Goal: Transaction & Acquisition: Purchase product/service

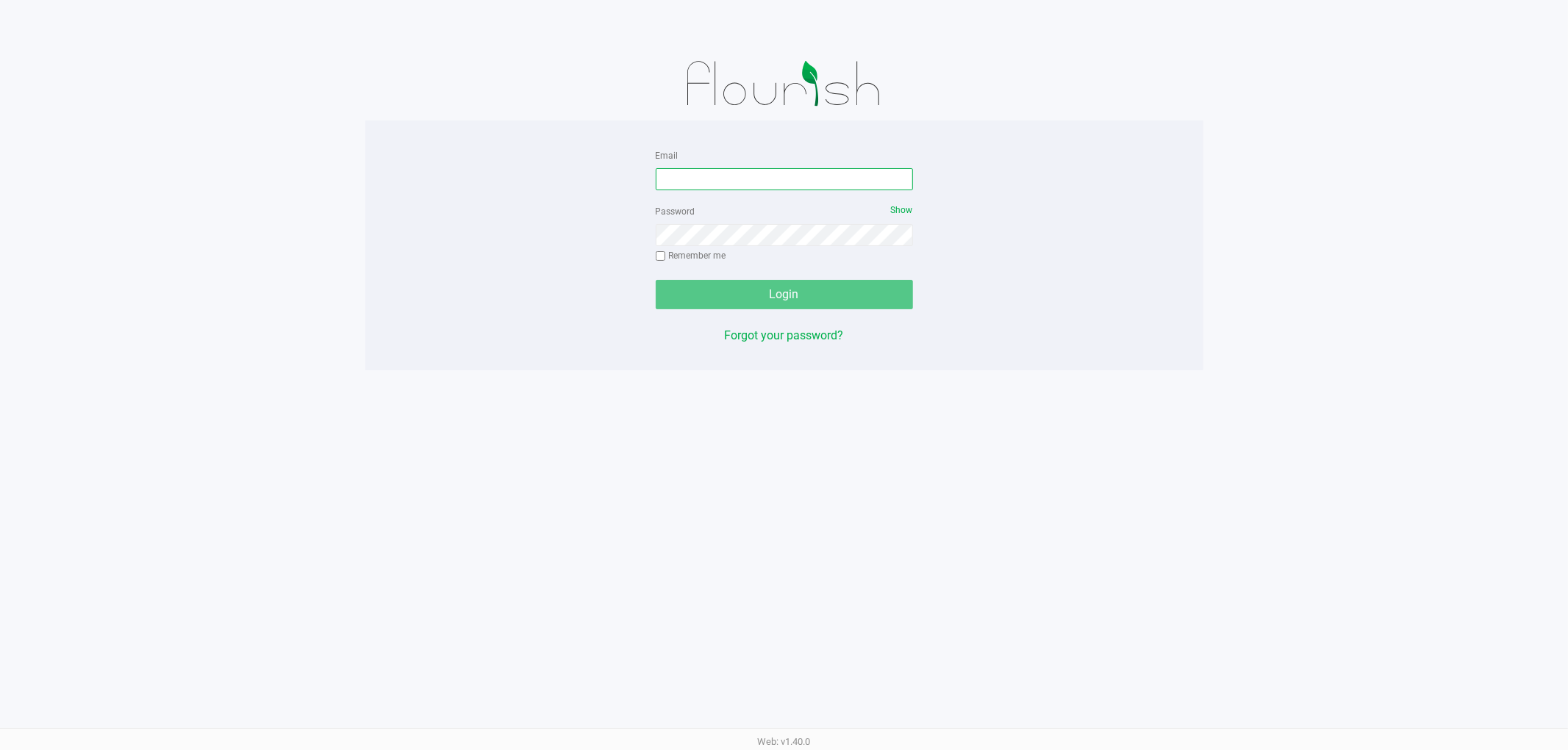
click at [682, 188] on input "Email" at bounding box center [784, 179] width 257 height 22
type input "[EMAIL_ADDRESS][DOMAIN_NAME]"
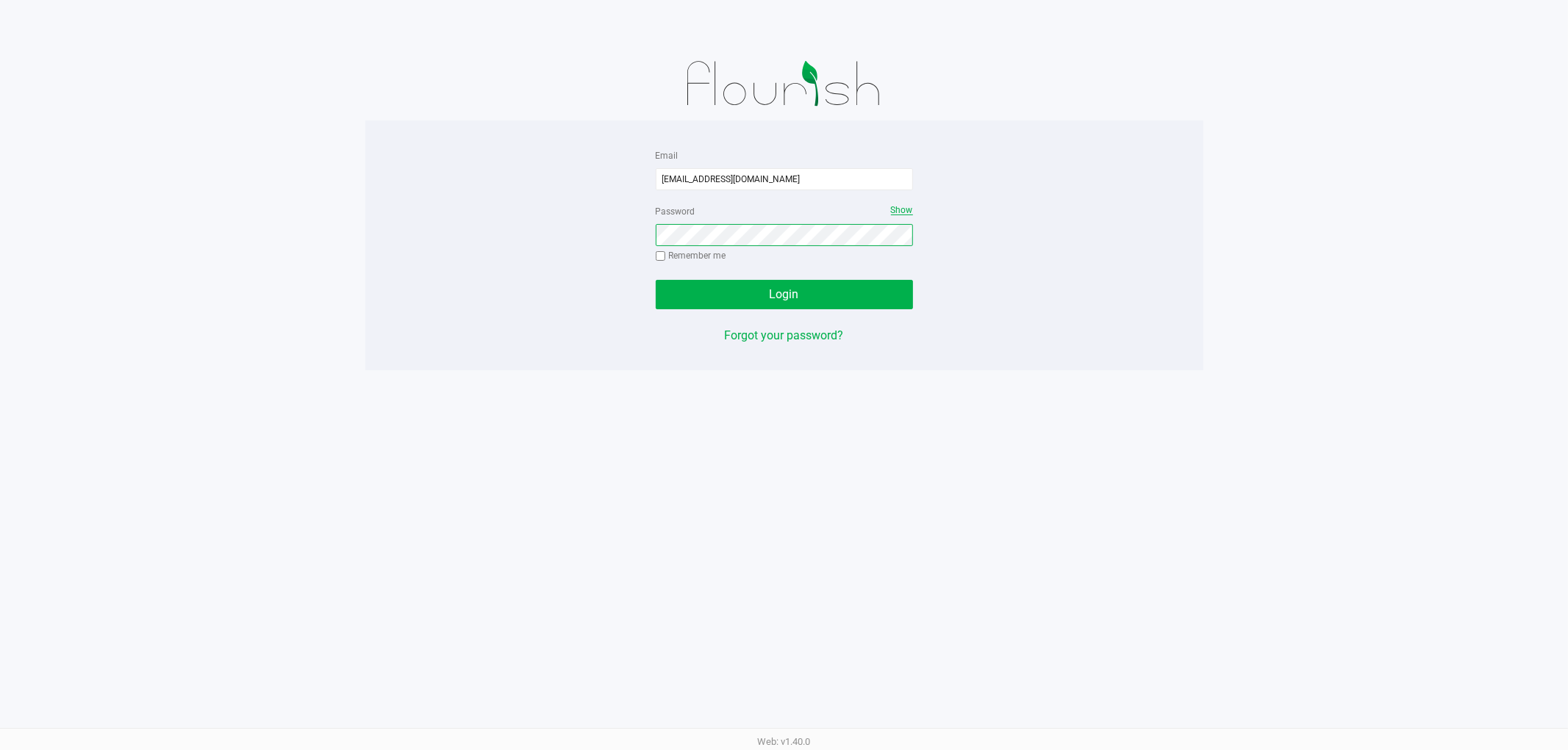
click at [902, 211] on span "Show" at bounding box center [902, 210] width 22 height 11
click at [656, 280] on button "Login" at bounding box center [784, 295] width 257 height 30
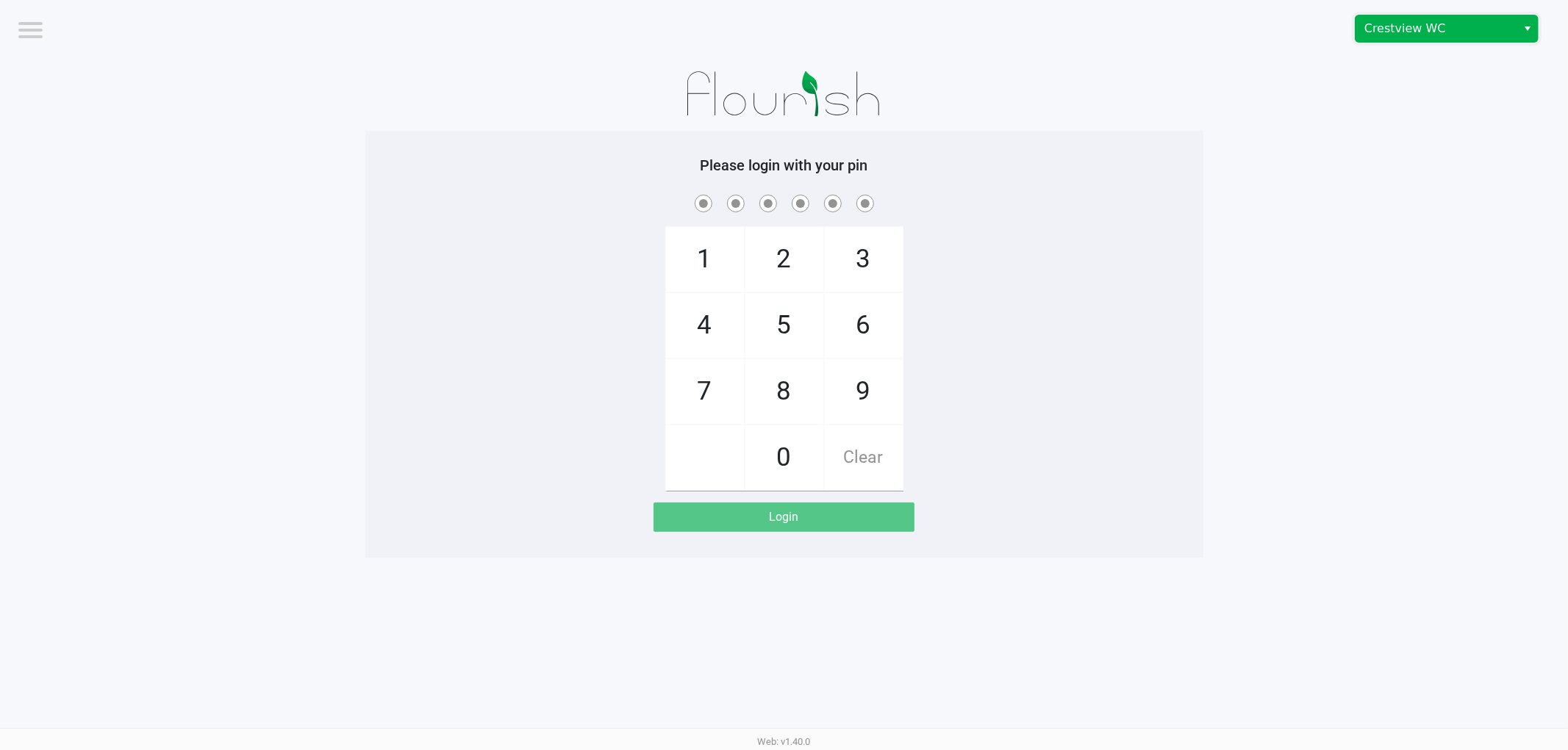
click at [1438, 35] on span "Crestview WC" at bounding box center [1435, 29] width 144 height 17
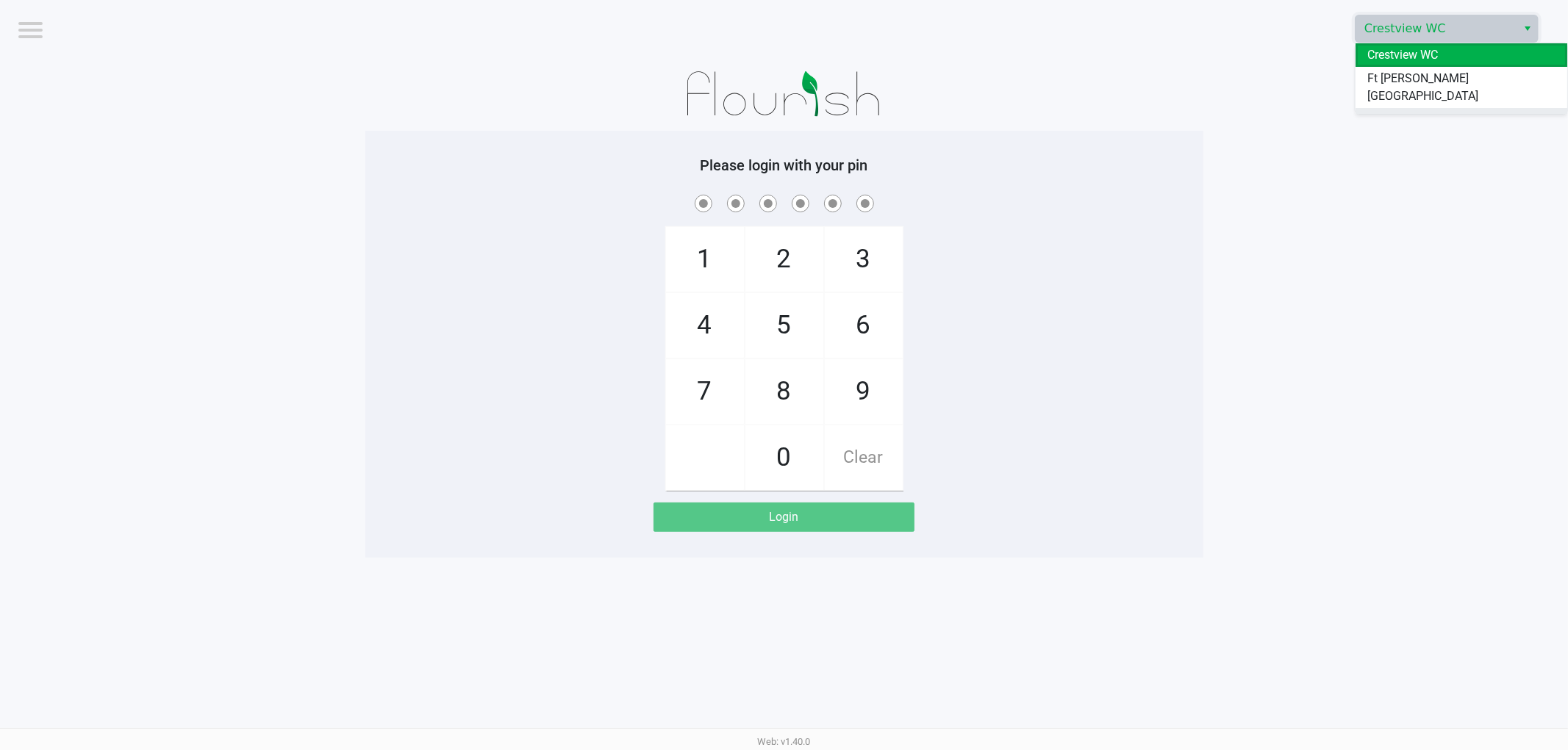
click at [1426, 111] on span "Pensacola WC" at bounding box center [1404, 119] width 75 height 17
click at [1018, 405] on div "1 4 7 2 5 8 0 3 6 9 Clear" at bounding box center [784, 341] width 838 height 299
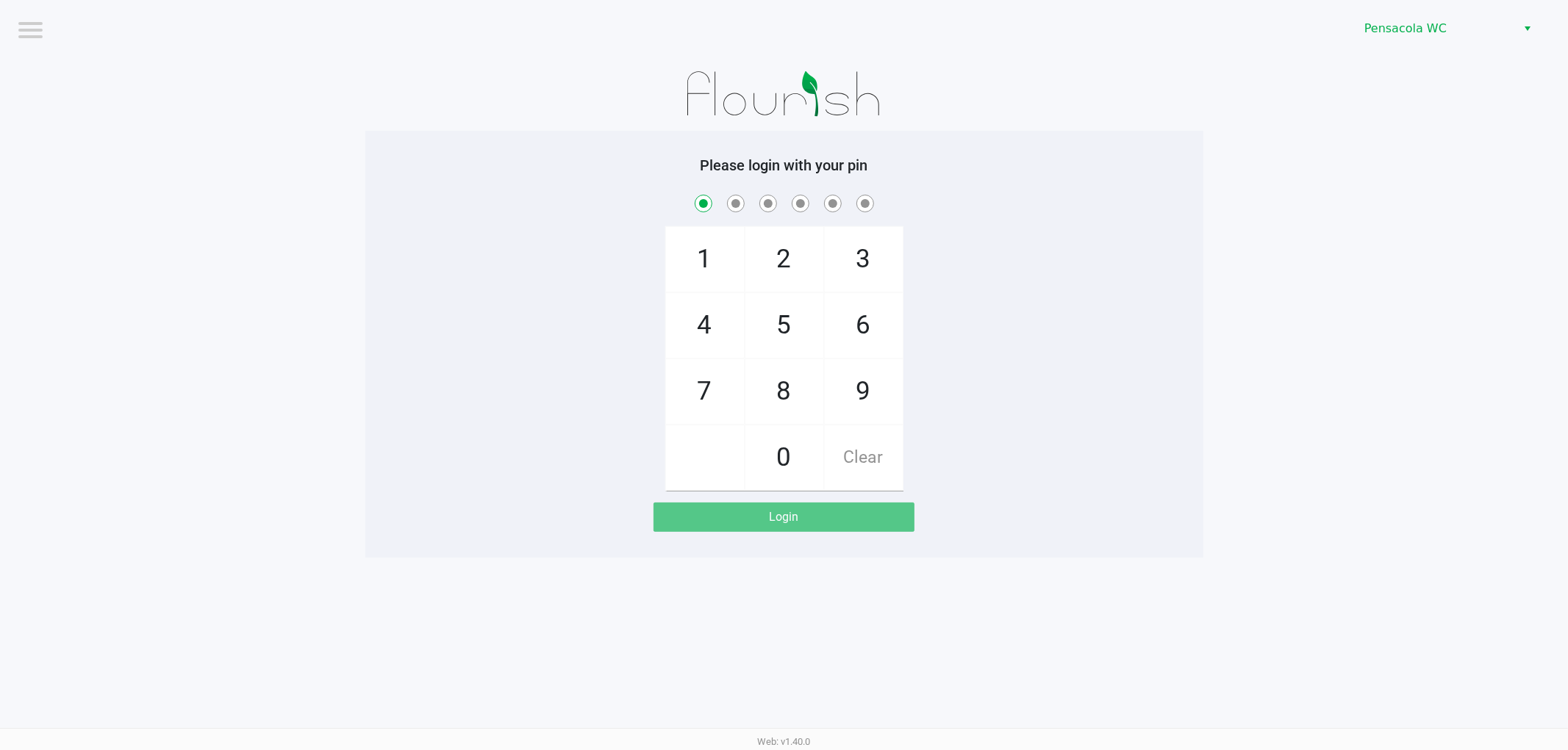
checkbox input "true"
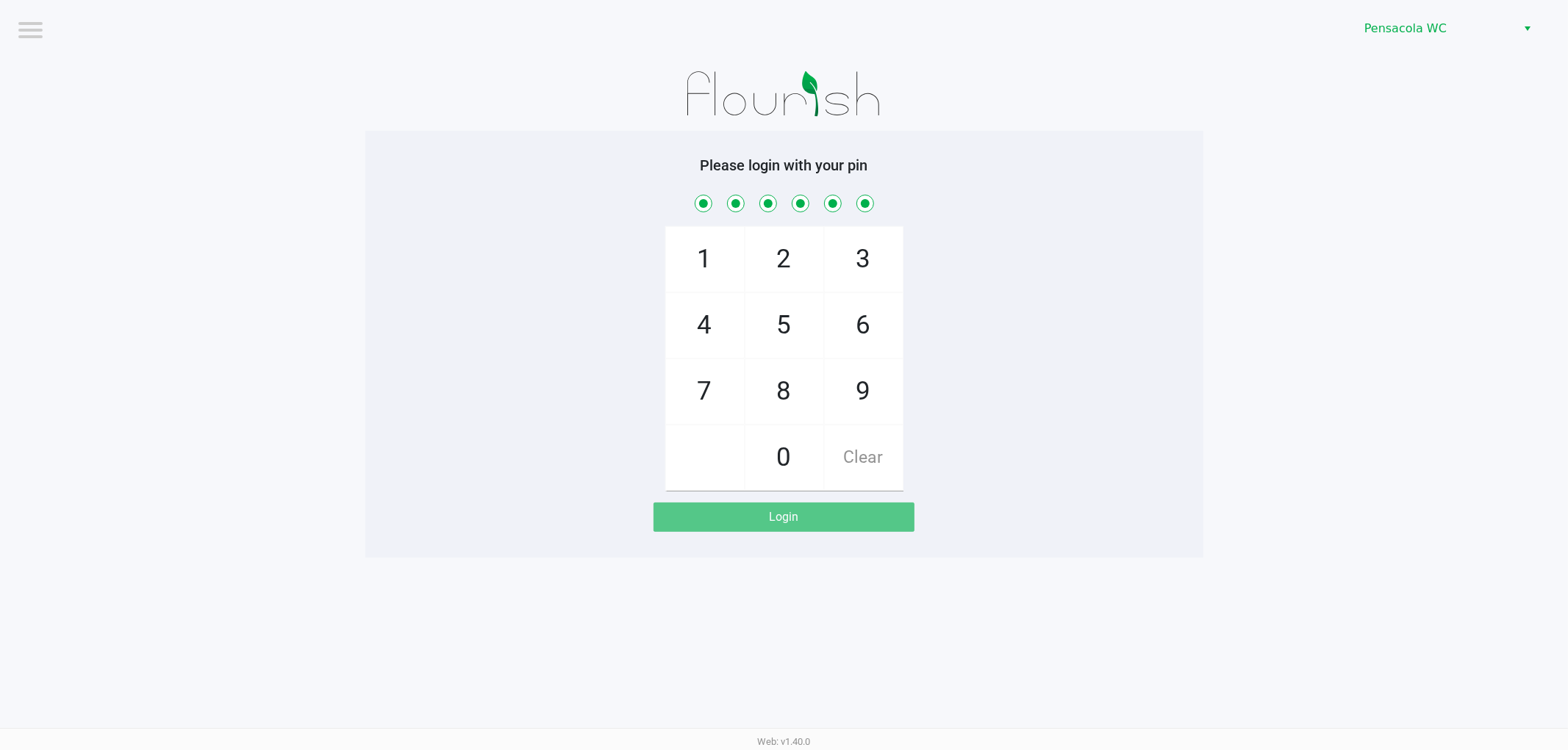
checkbox input "true"
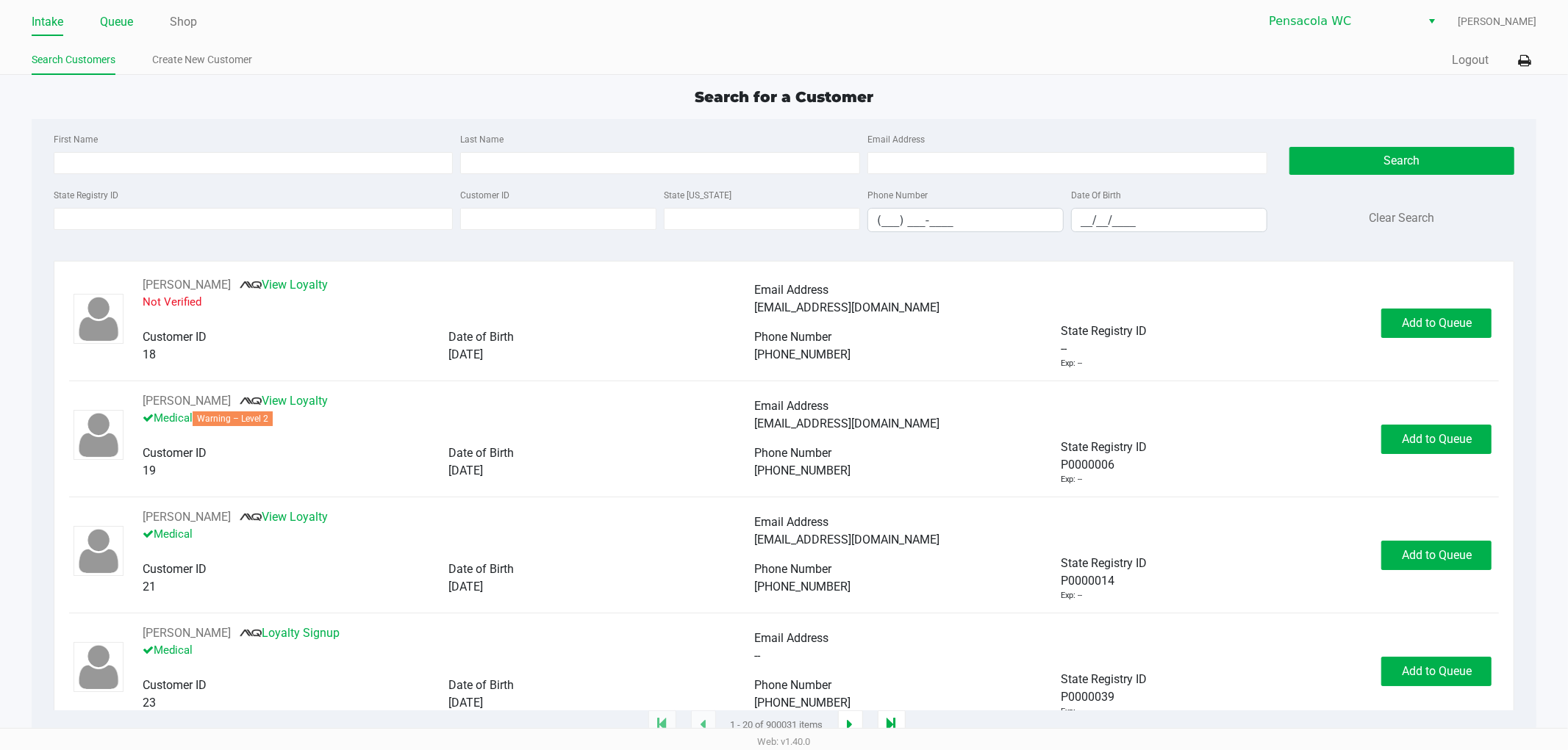
click at [126, 20] on link "Queue" at bounding box center [117, 21] width 33 height 20
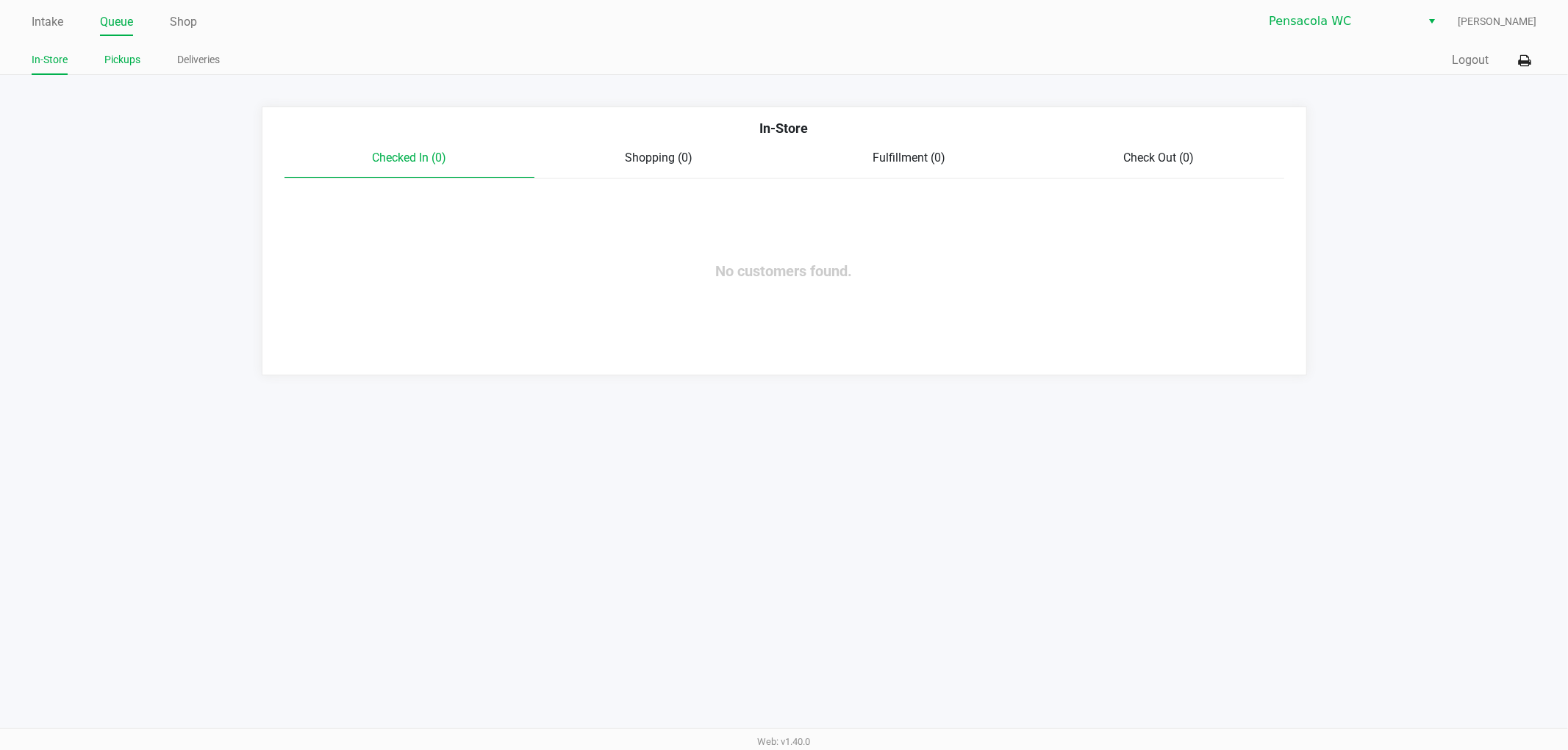
click at [135, 57] on link "Pickups" at bounding box center [121, 60] width 36 height 18
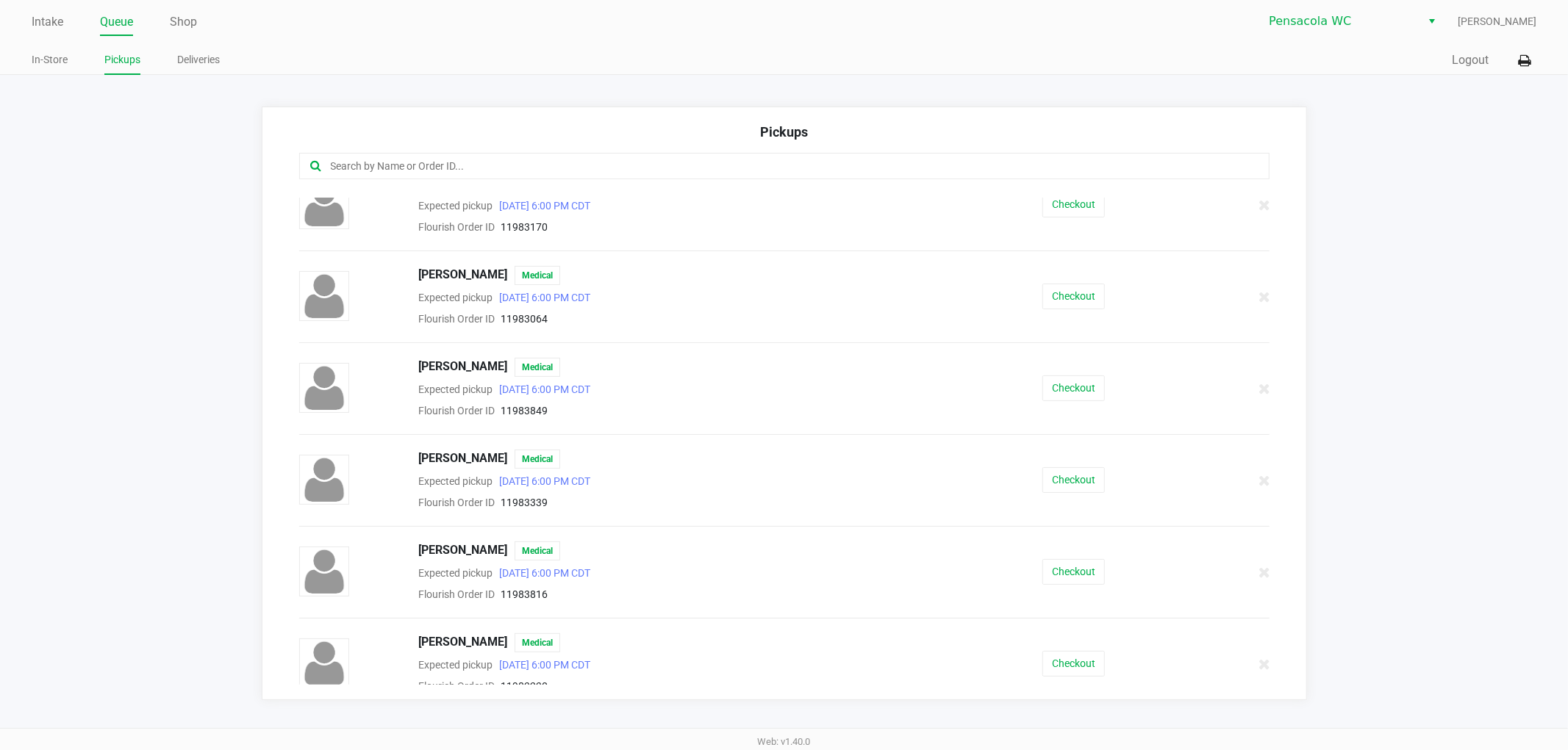
scroll to position [311, 0]
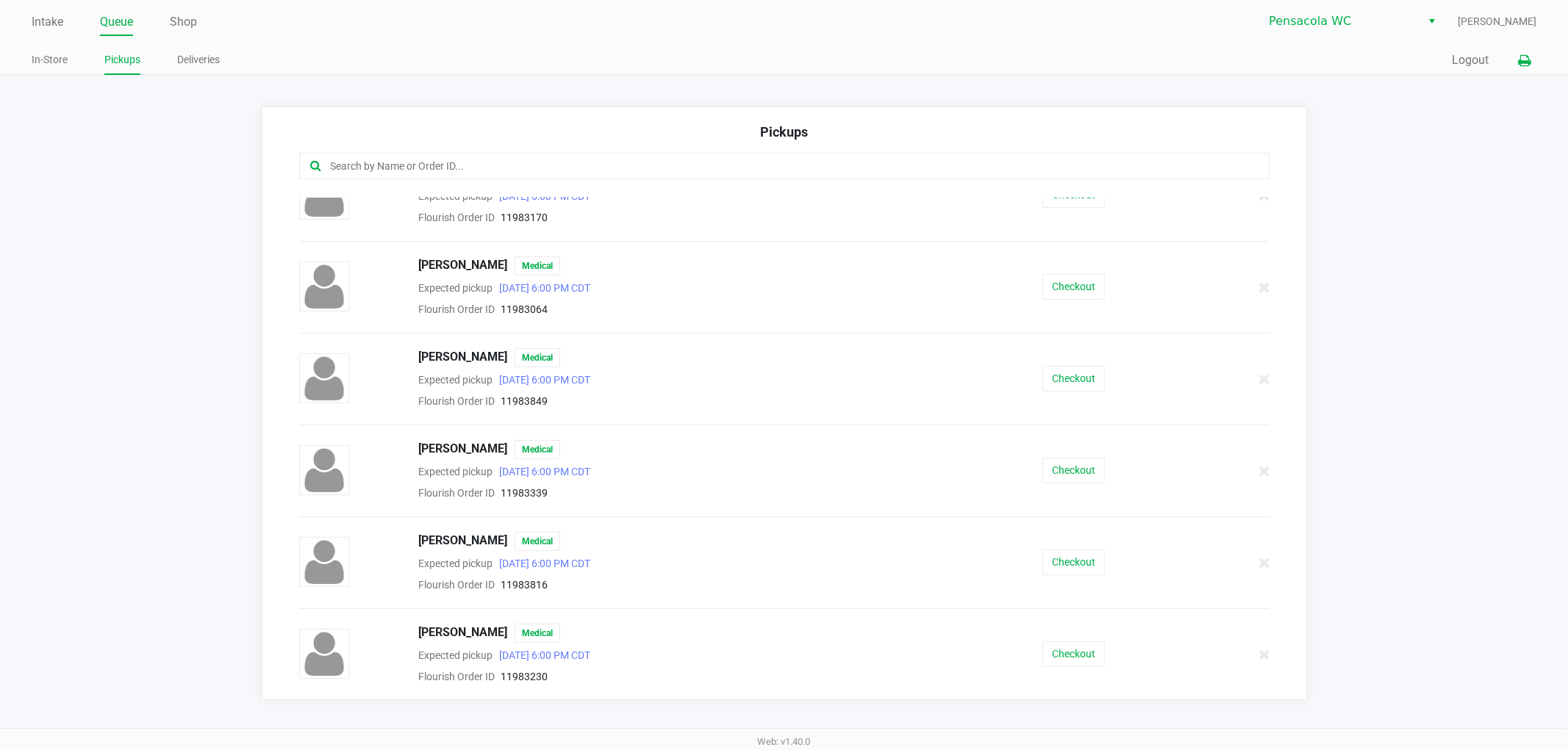
click at [1526, 56] on icon at bounding box center [1524, 61] width 13 height 11
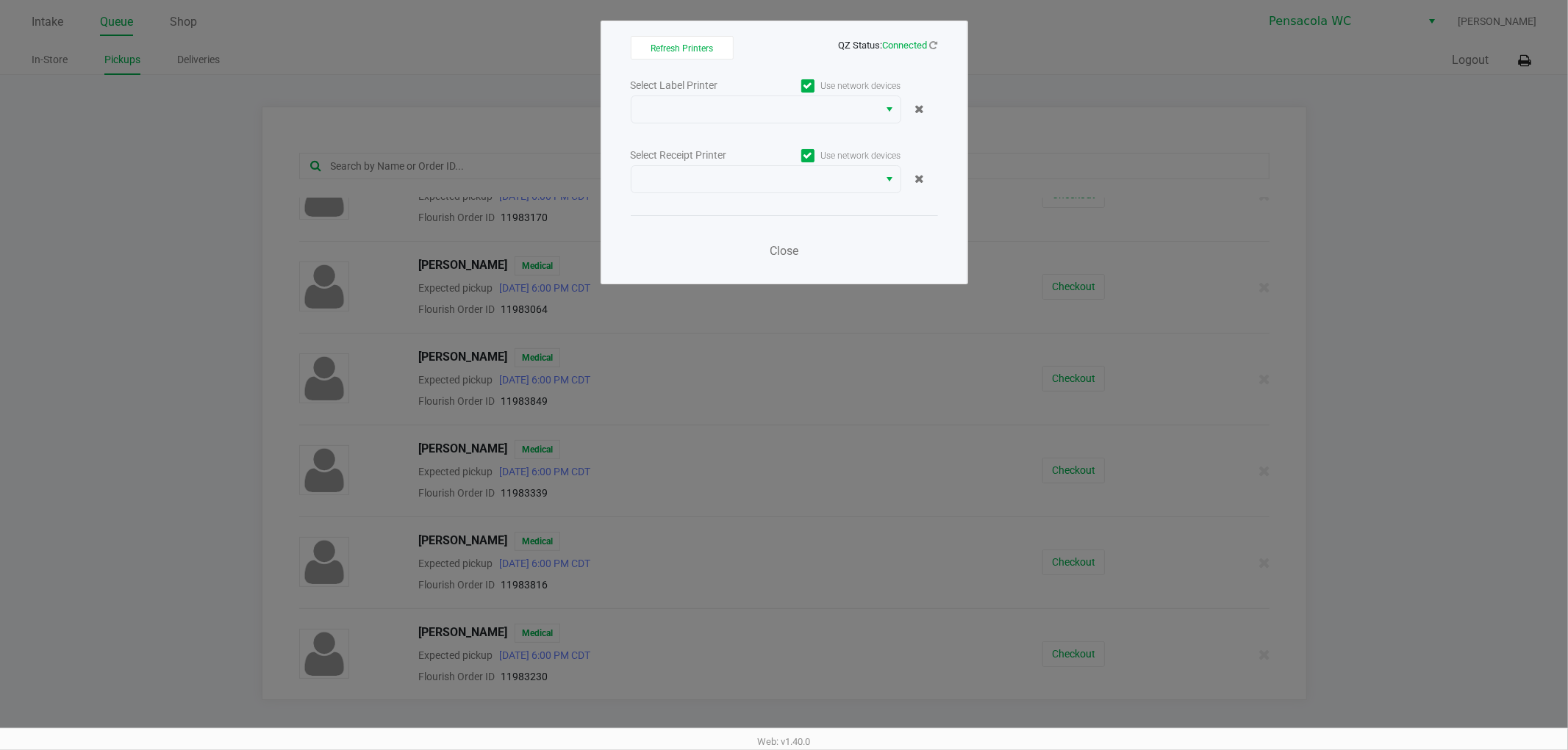
click at [762, 126] on div "Select Label Printer Use network devices Select Receipt Printer Use network dev…" at bounding box center [784, 172] width 307 height 194
click at [762, 118] on span at bounding box center [755, 110] width 230 height 17
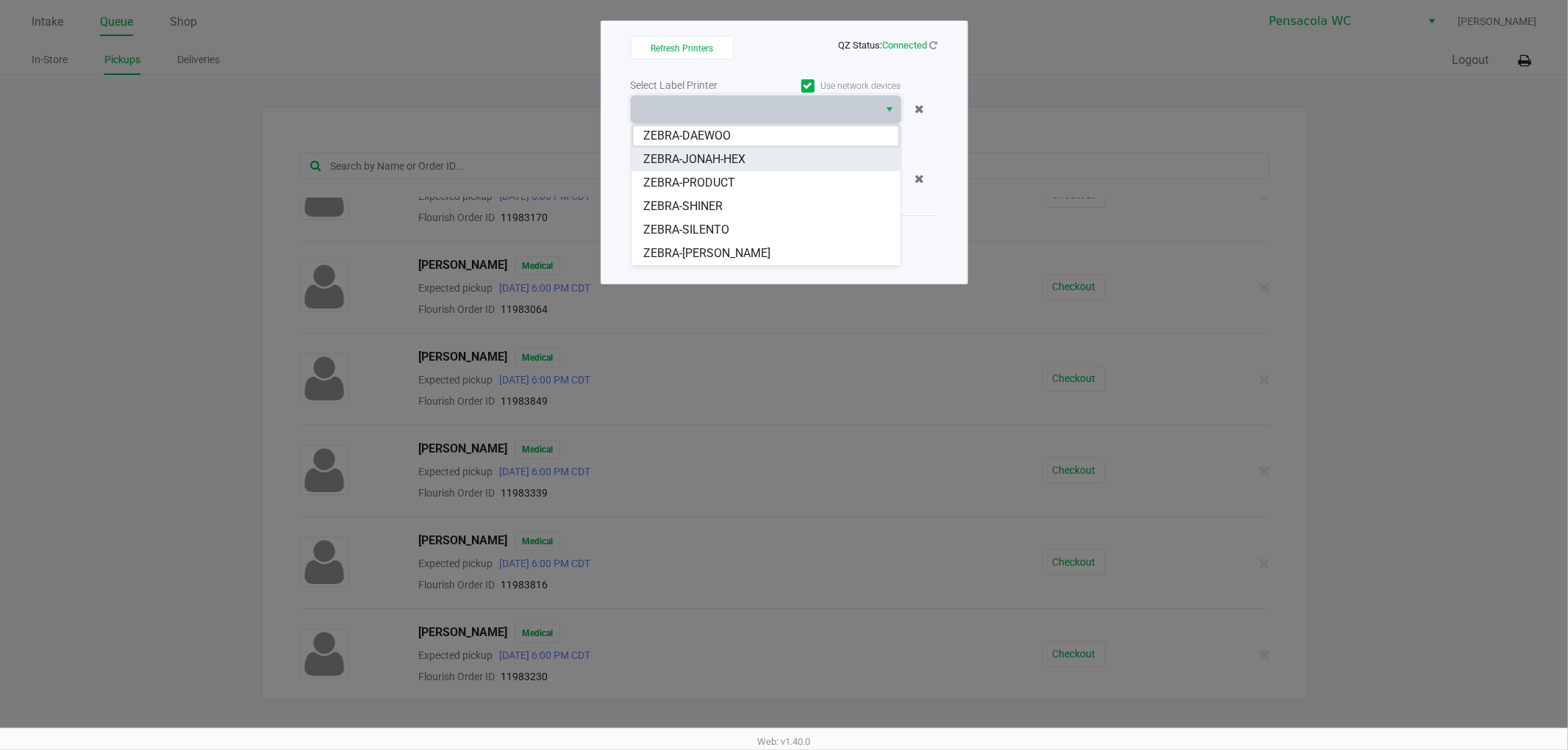
click at [773, 159] on li "ZEBRA-JONAH-HEX" at bounding box center [766, 159] width 269 height 23
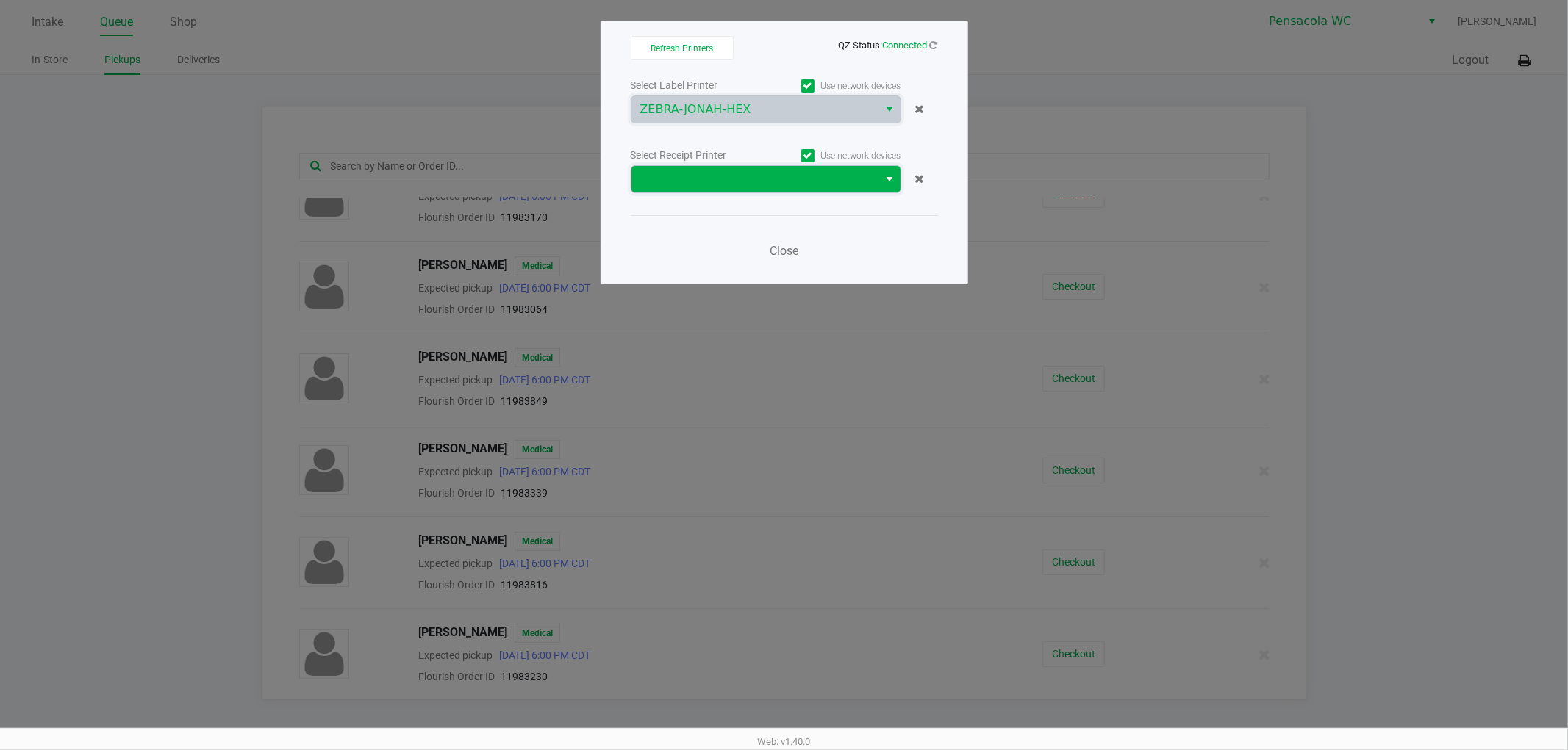
click at [774, 169] on span at bounding box center [755, 178] width 248 height 26
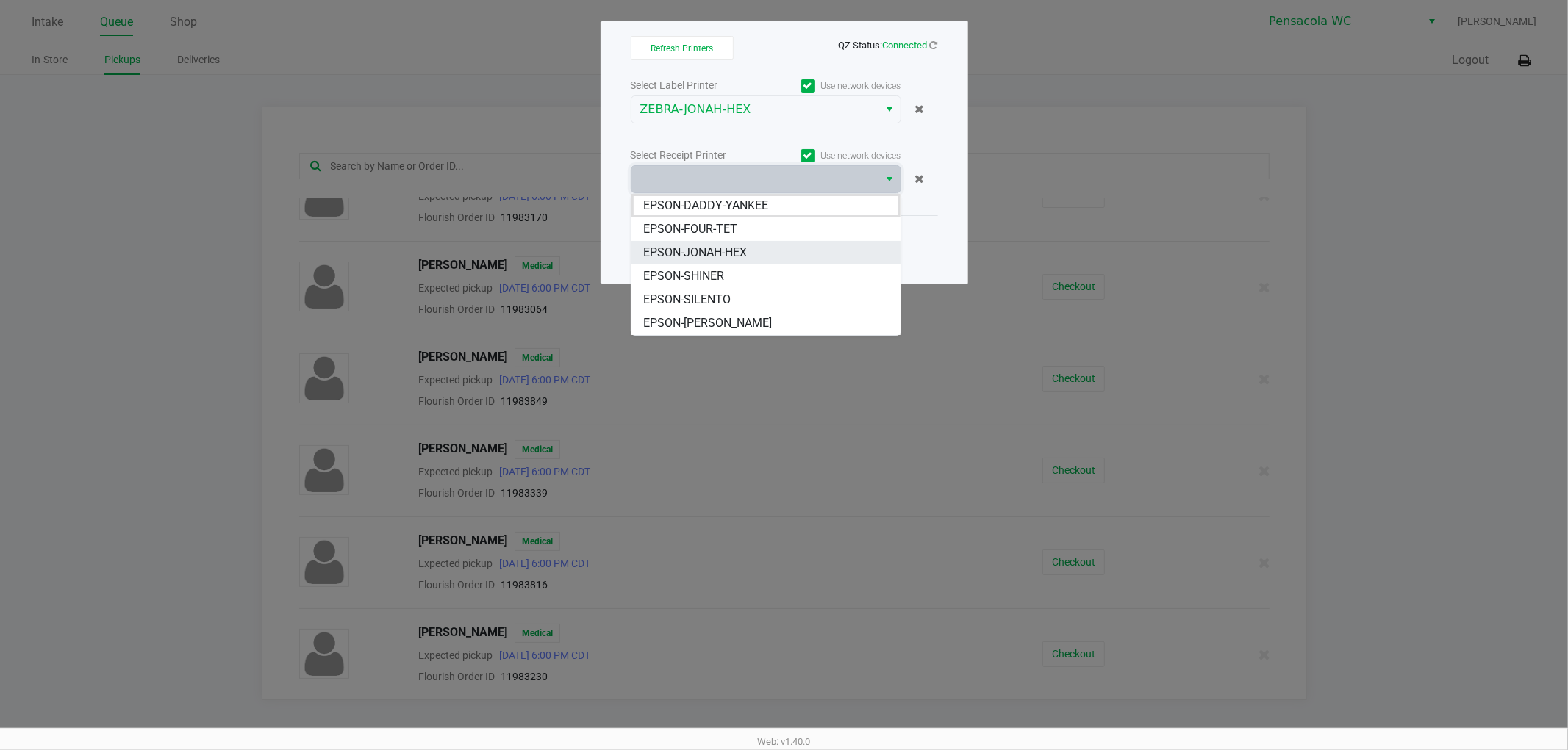
click at [745, 252] on span "EPSON-JONAH-HEX" at bounding box center [695, 252] width 104 height 17
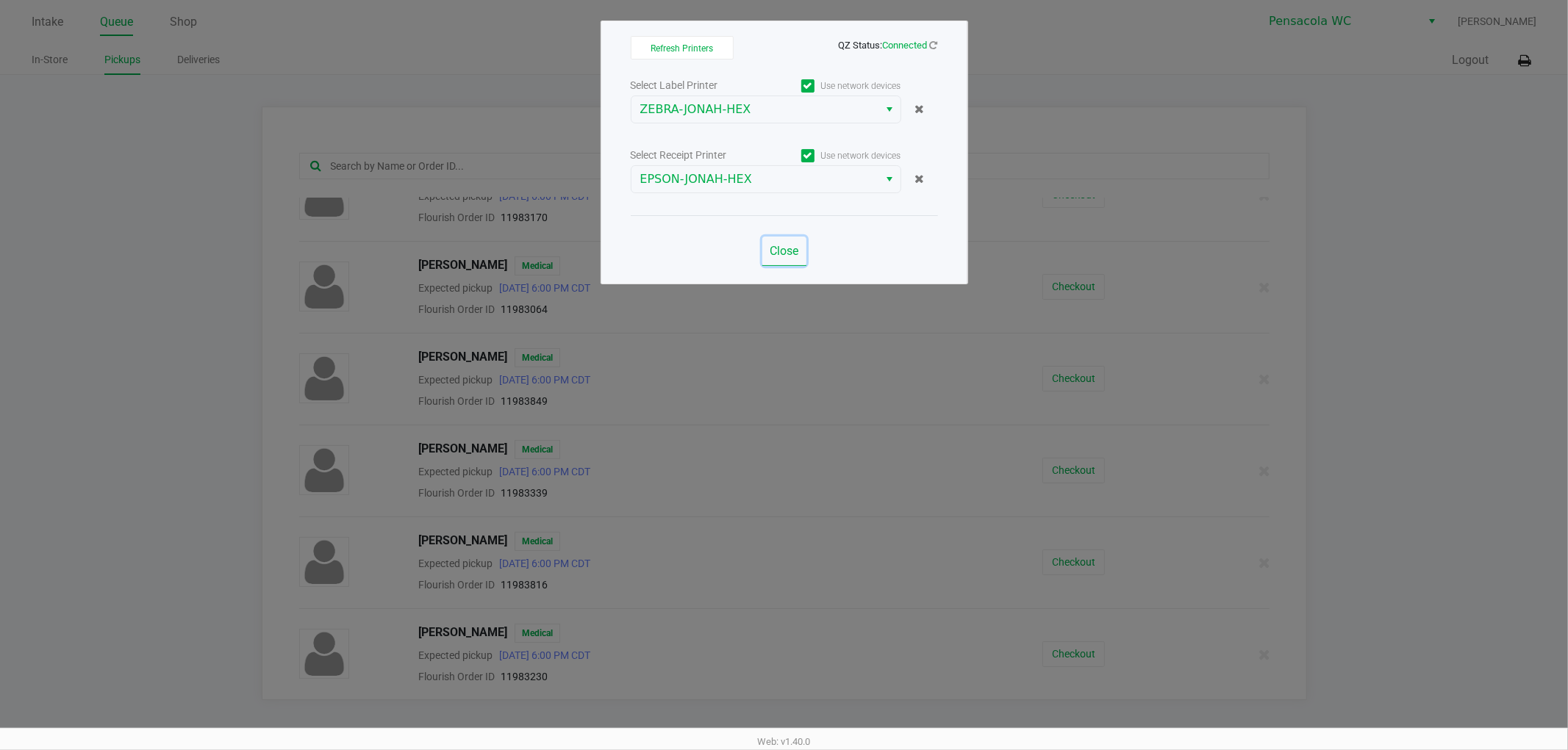
drag, startPoint x: 789, startPoint y: 244, endPoint x: 858, endPoint y: 237, distance: 69.4
click at [790, 244] on span "Close" at bounding box center [784, 250] width 29 height 13
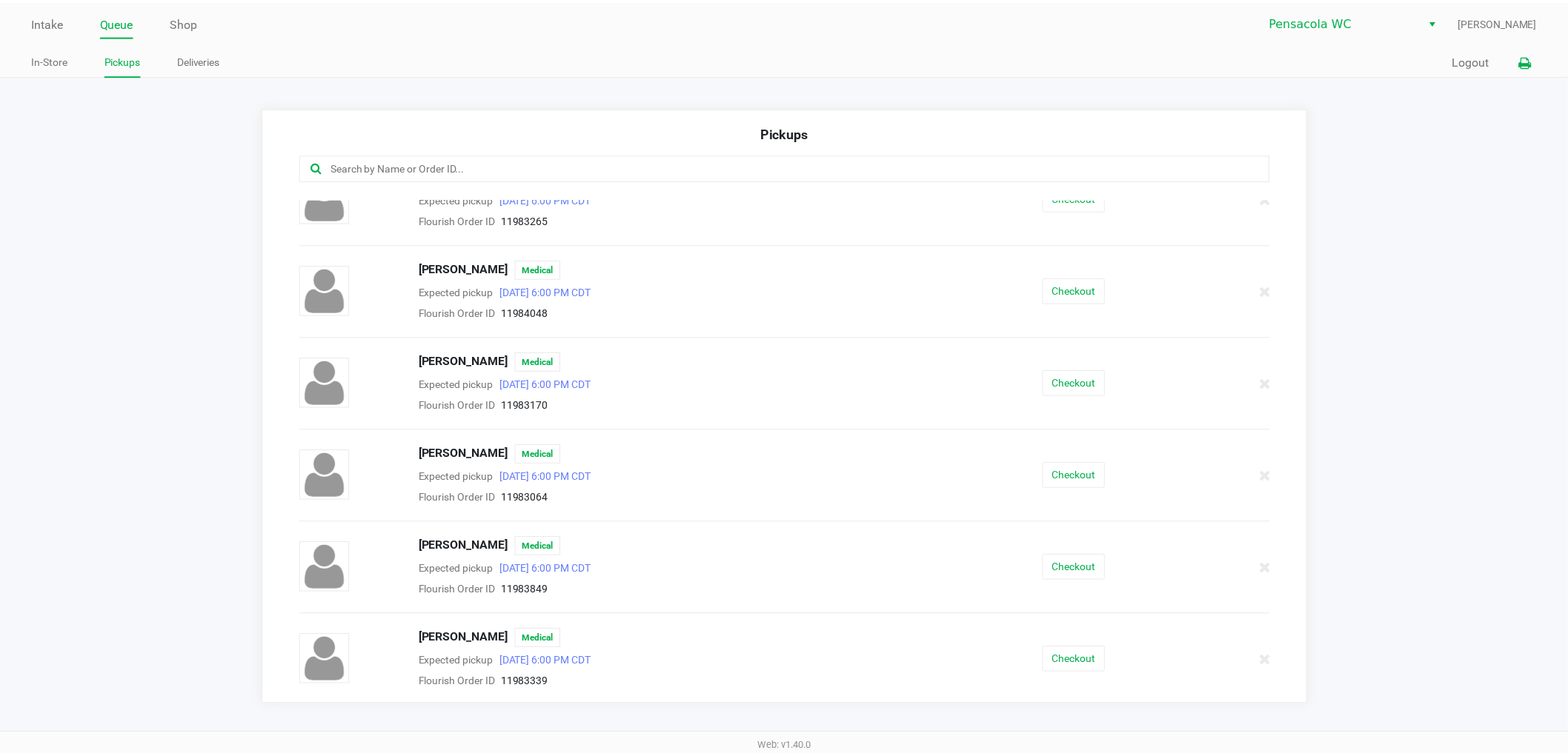
scroll to position [0, 0]
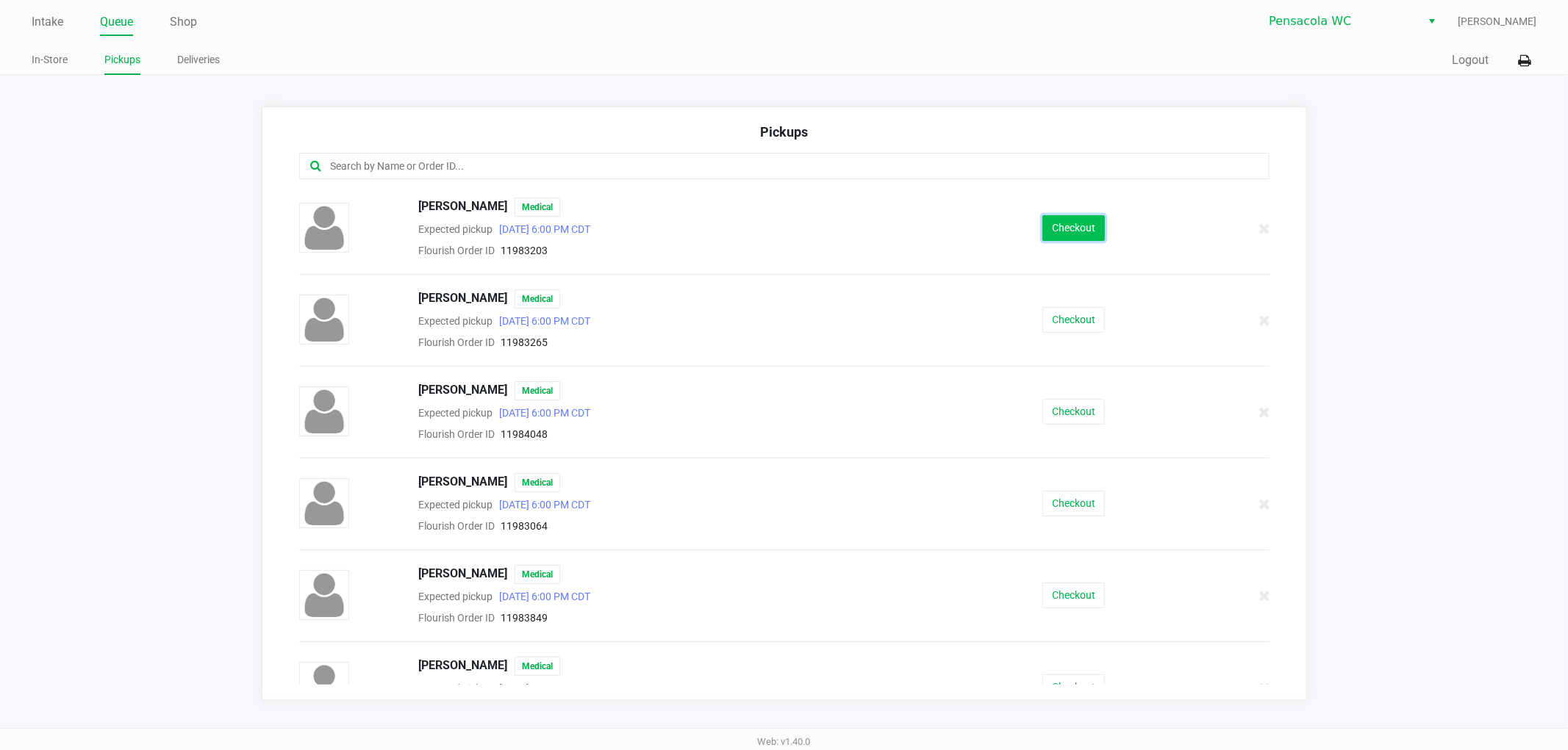
click at [1058, 218] on button "Checkout" at bounding box center [1073, 228] width 63 height 26
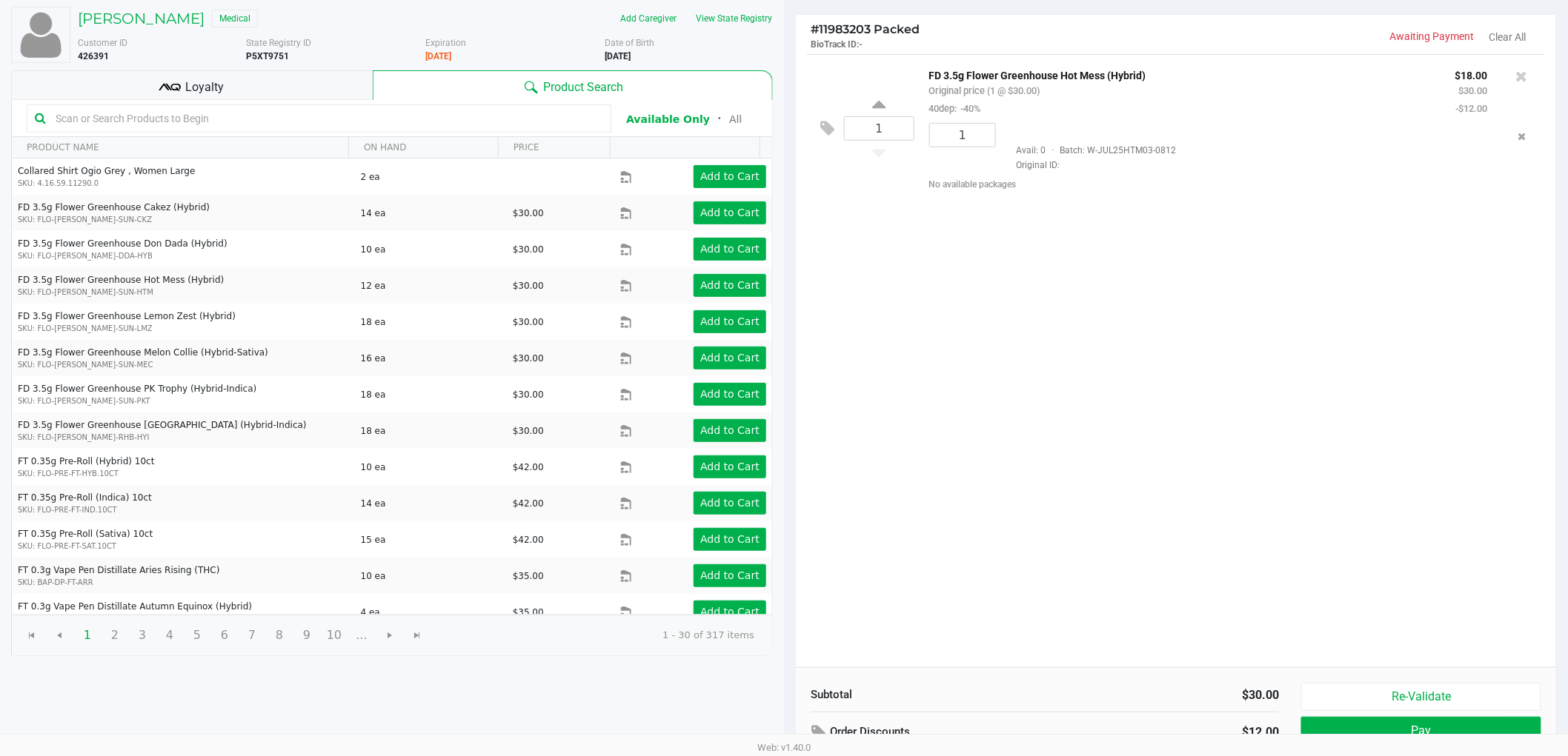
scroll to position [152, 0]
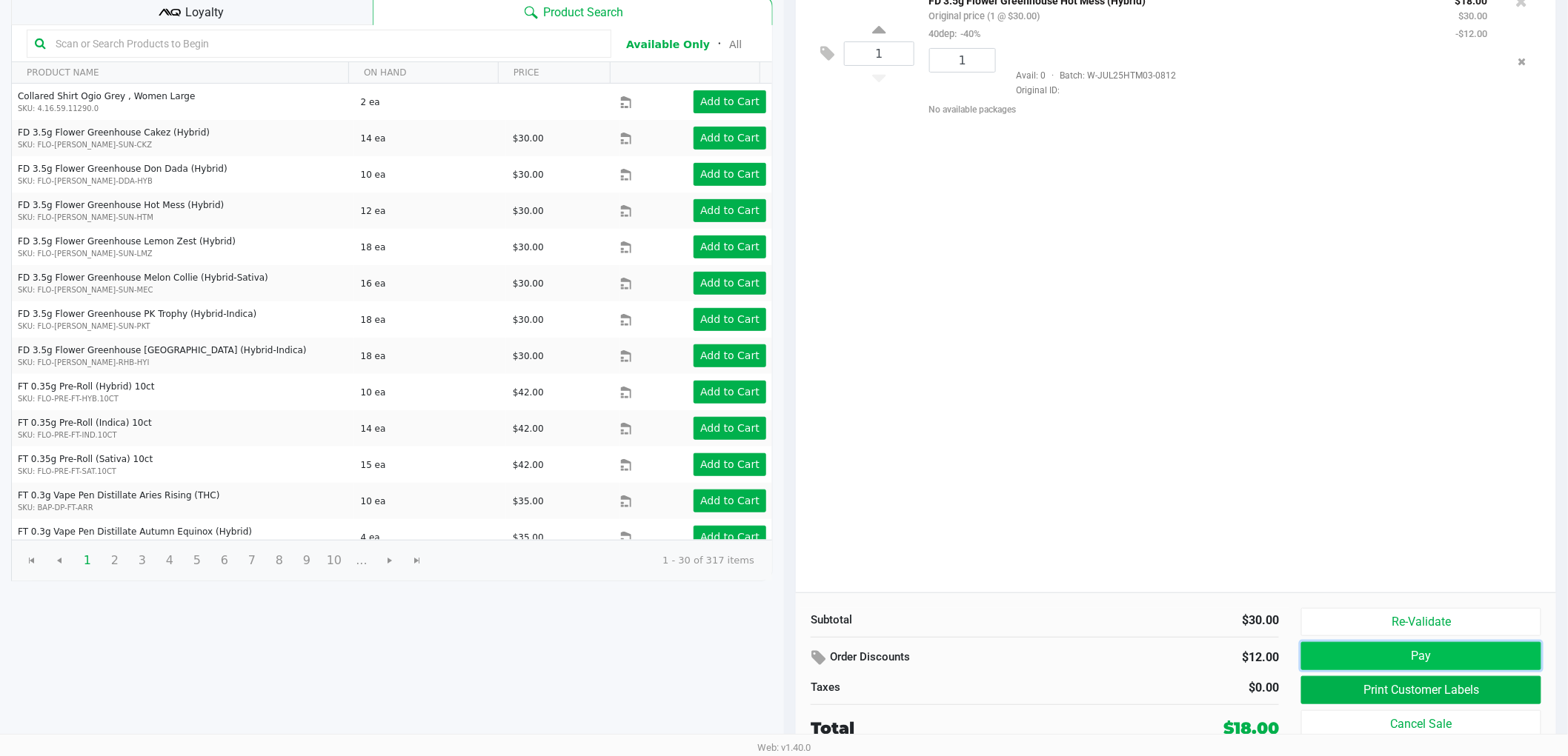
click at [1434, 649] on button "Pay" at bounding box center [1420, 656] width 240 height 28
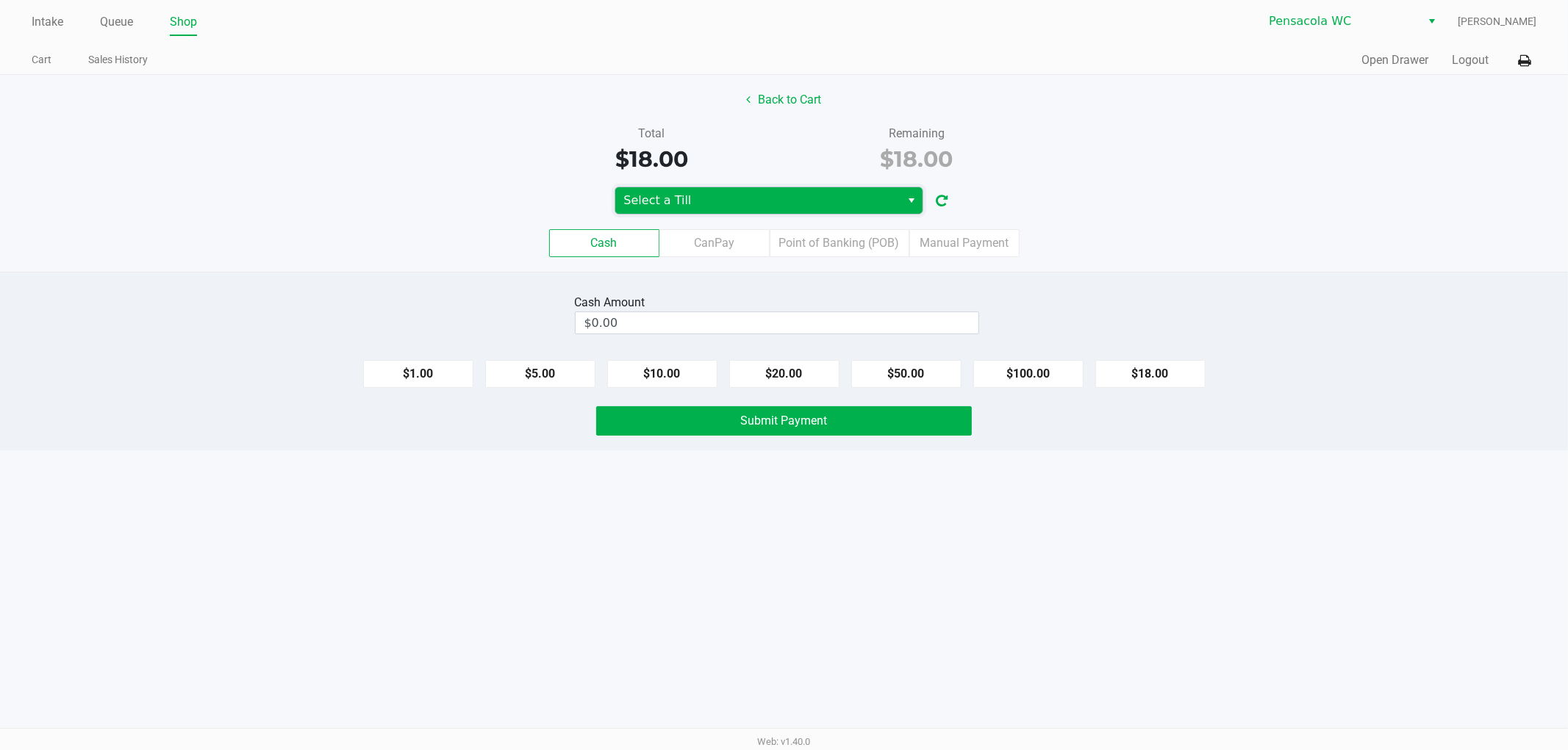
drag, startPoint x: 775, startPoint y: 200, endPoint x: 768, endPoint y: 214, distance: 15.7
click at [775, 201] on span "Select a Till" at bounding box center [758, 200] width 269 height 17
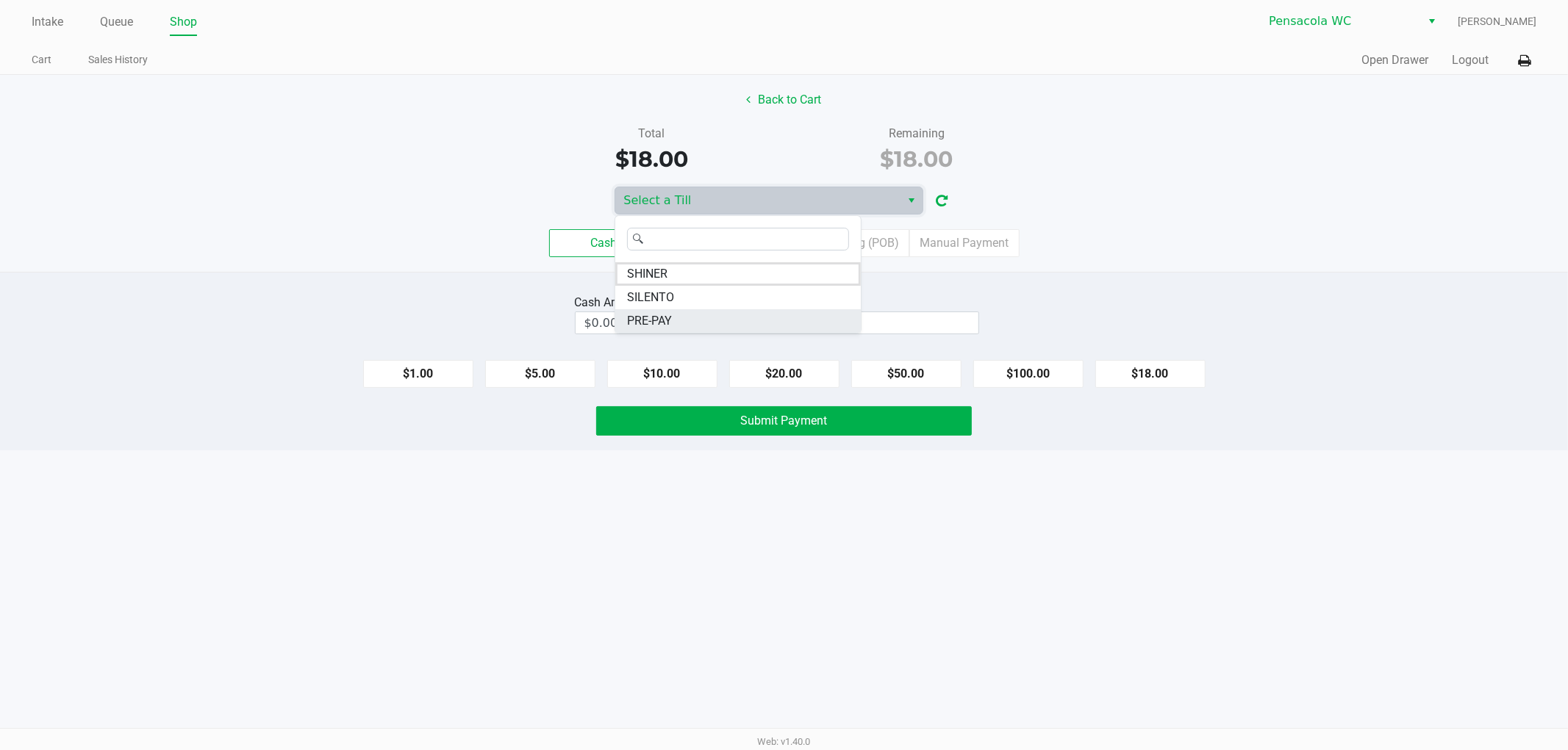
click at [709, 323] on li "PRE-PAY" at bounding box center [738, 321] width 246 height 23
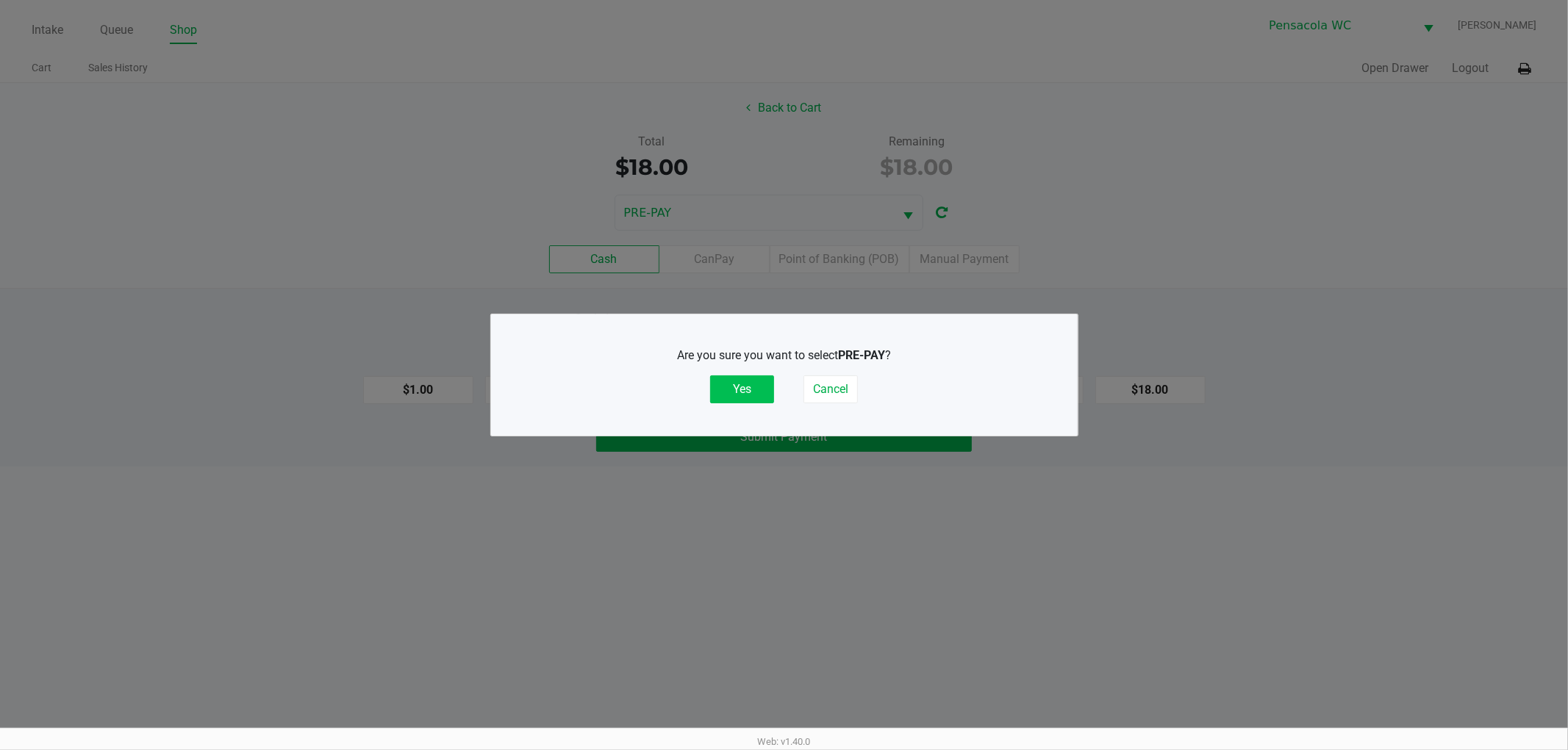
click at [719, 395] on button "Yes" at bounding box center [742, 389] width 64 height 28
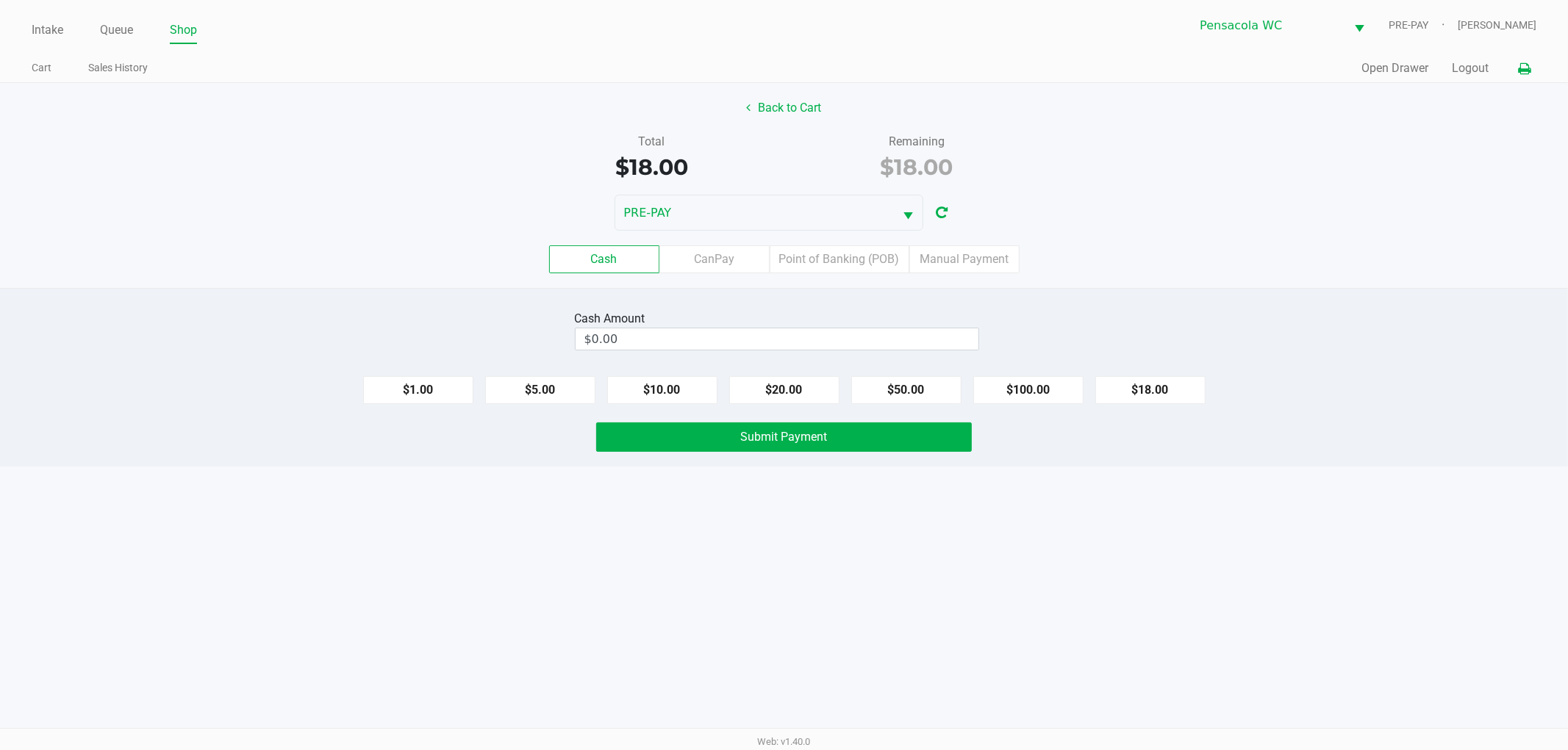
click at [1526, 70] on icon at bounding box center [1524, 68] width 13 height 11
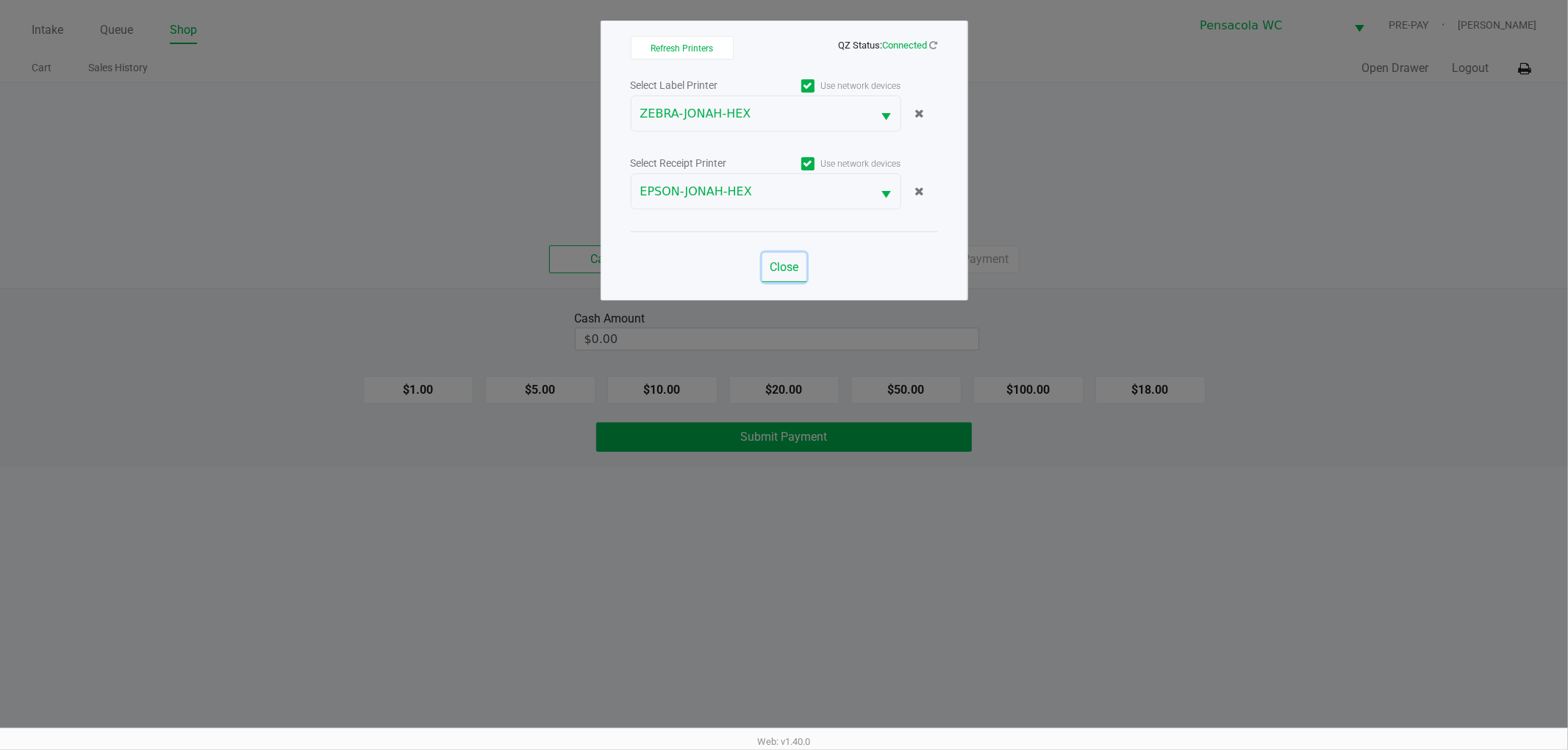
drag, startPoint x: 790, startPoint y: 265, endPoint x: 805, endPoint y: 254, distance: 18.6
click at [790, 263] on span "Close" at bounding box center [784, 267] width 29 height 13
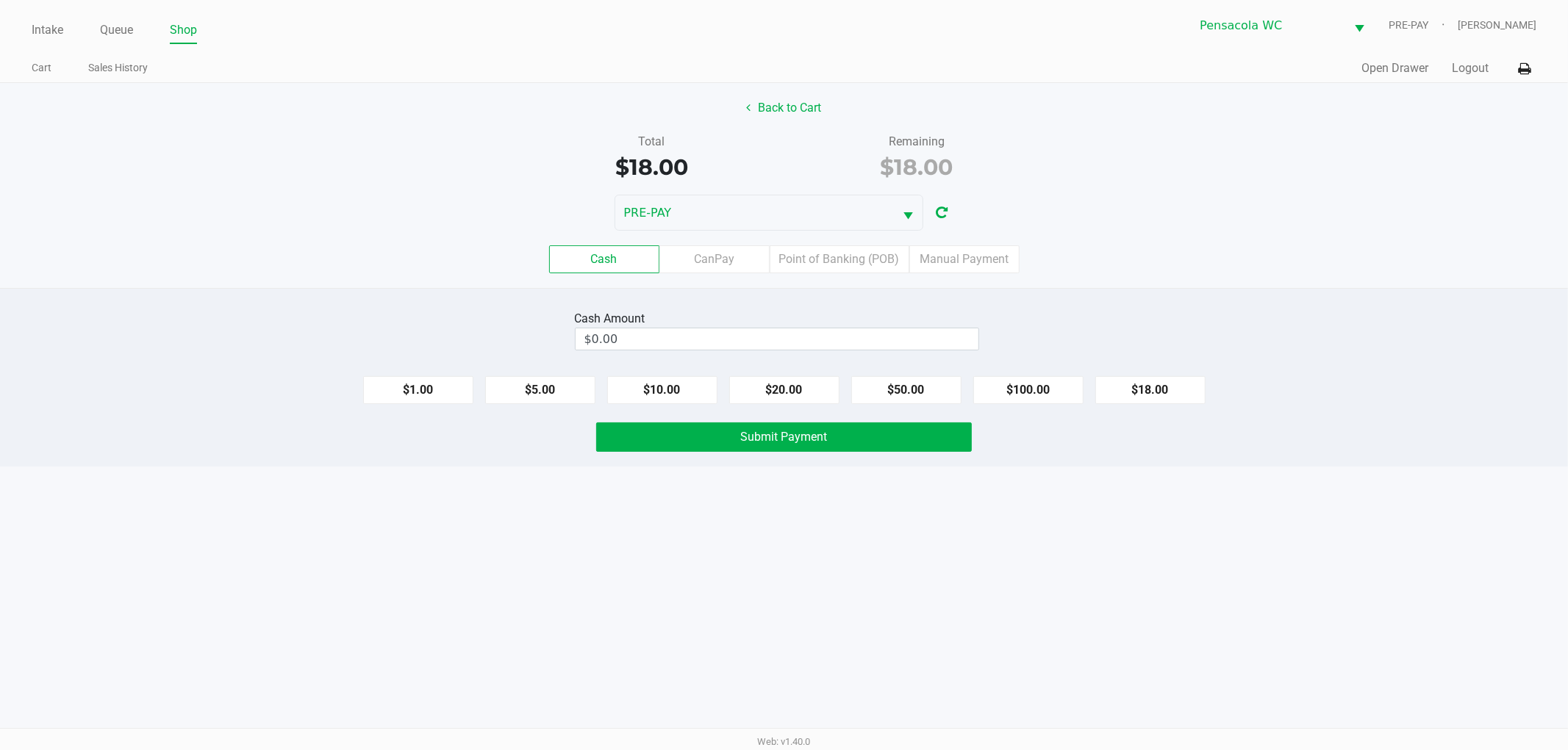
drag, startPoint x: 405, startPoint y: 154, endPoint x: 358, endPoint y: 3, distance: 158.1
click at [403, 152] on div "Total $18.00 Remaining $18.00" at bounding box center [784, 158] width 1590 height 51
